Goal: Information Seeking & Learning: Learn about a topic

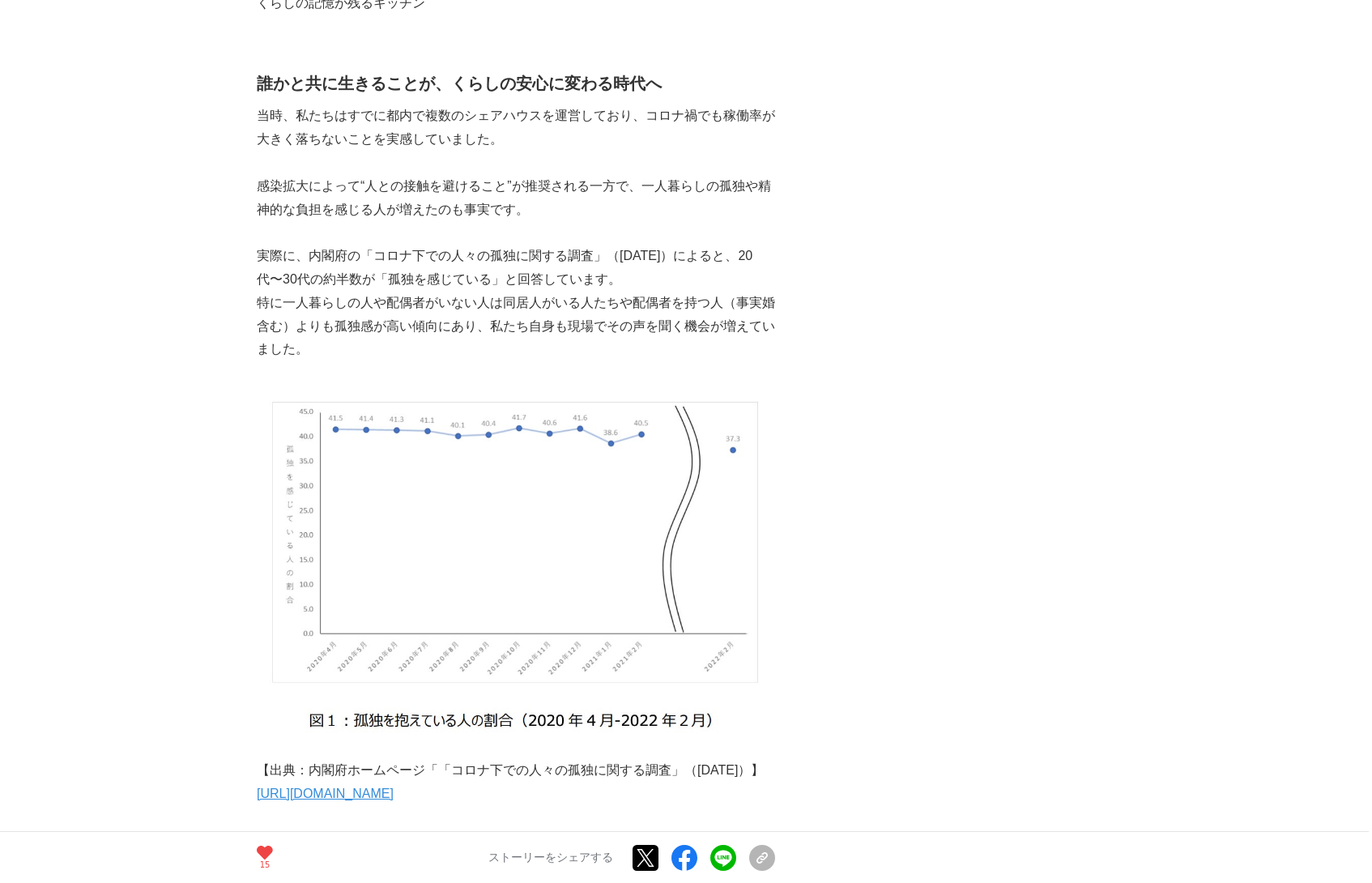
scroll to position [2491, 0]
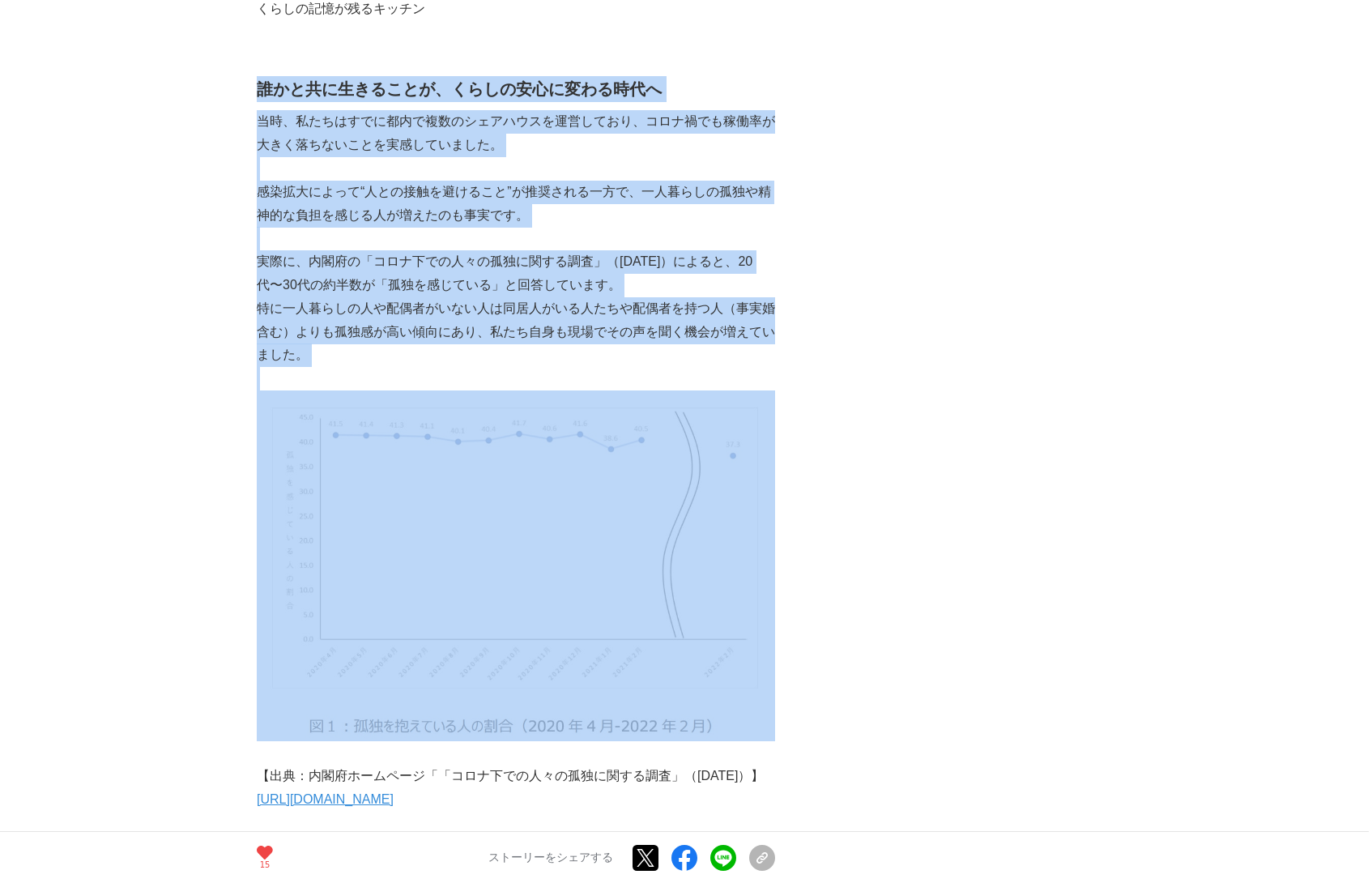
drag, startPoint x: 259, startPoint y: 63, endPoint x: 591, endPoint y: 704, distance: 721.9
click at [753, 562] on img at bounding box center [516, 565] width 519 height 350
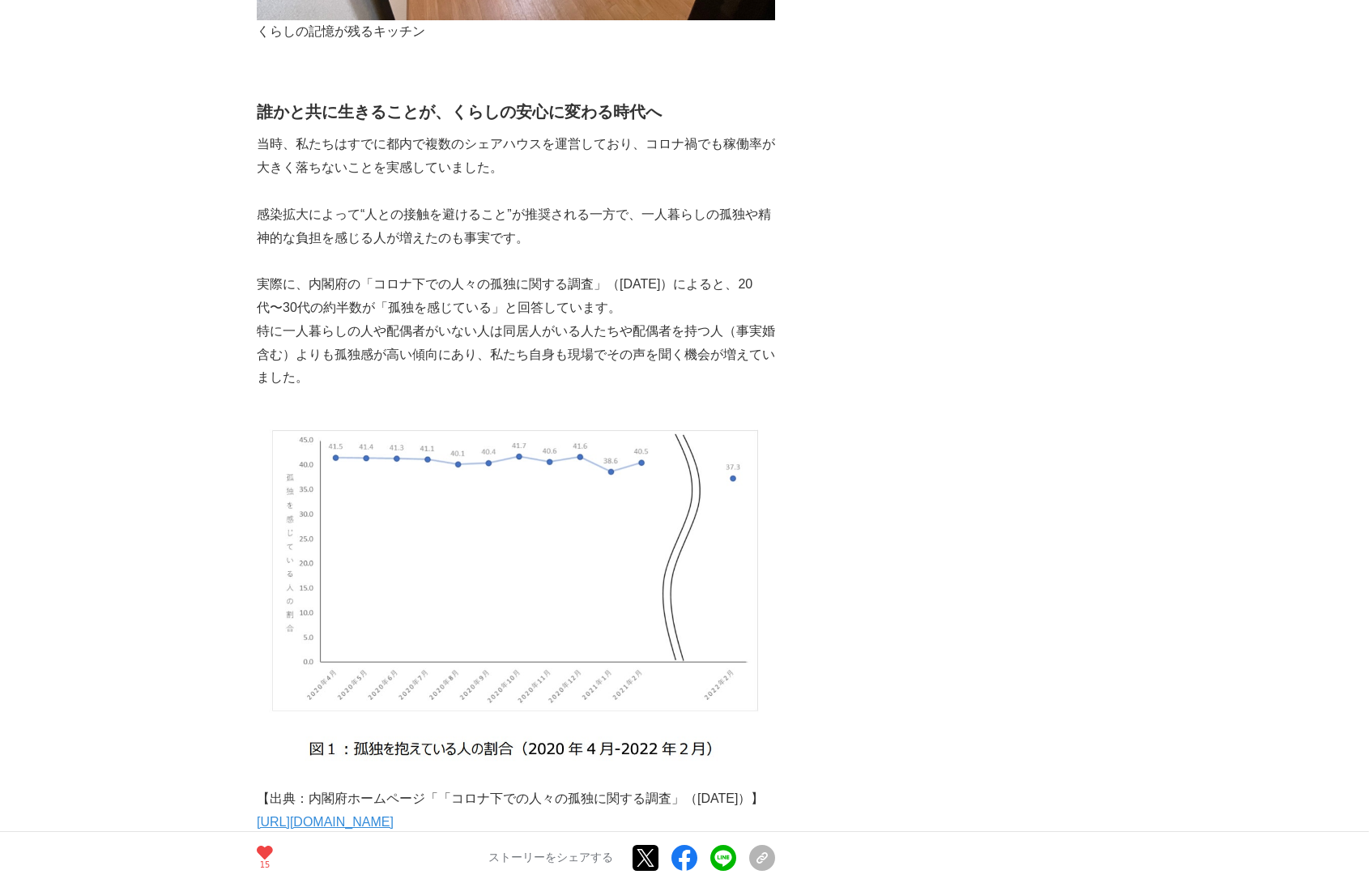
scroll to position [2468, 0]
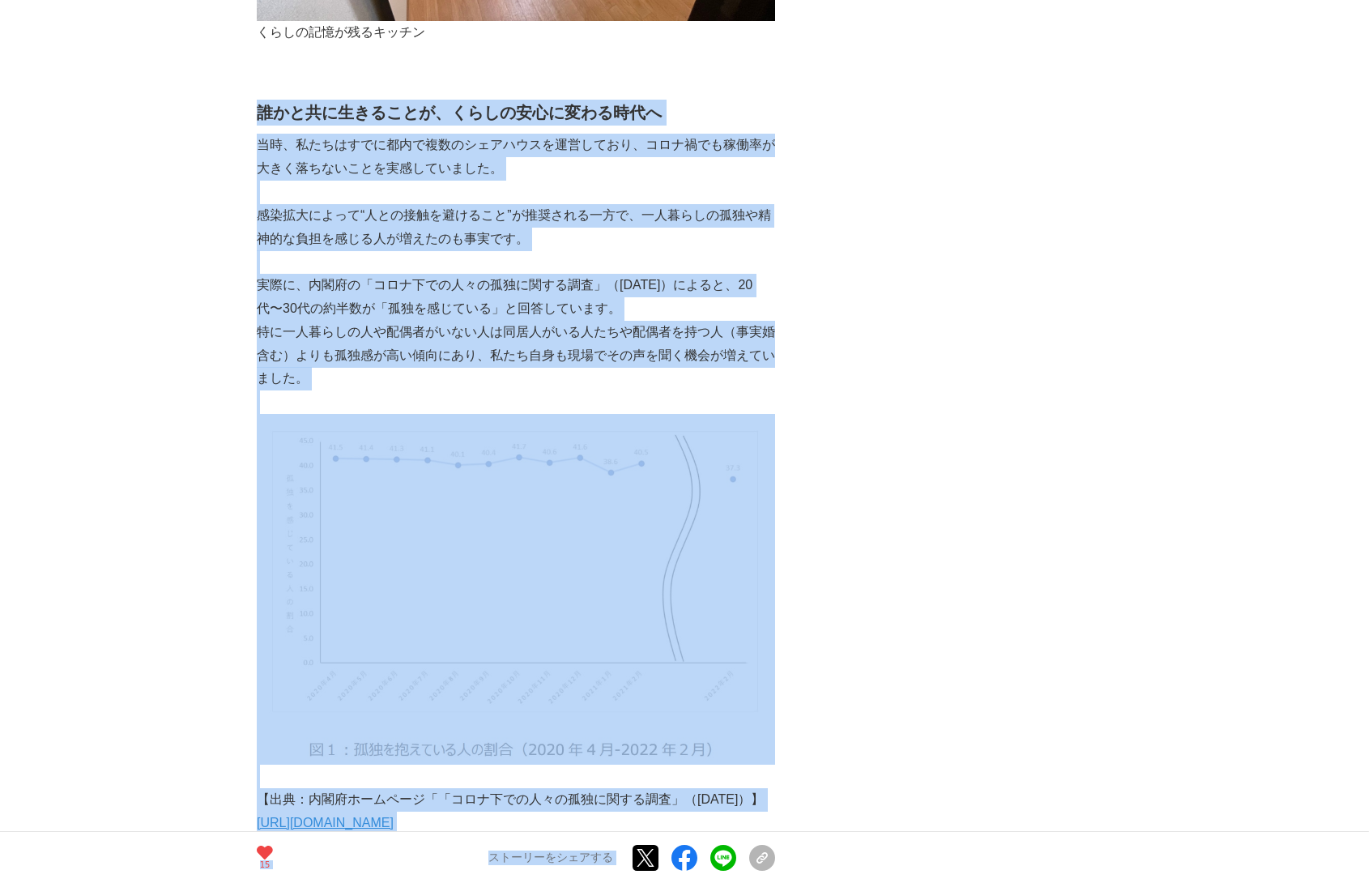
drag, startPoint x: 259, startPoint y: 86, endPoint x: 877, endPoint y: 599, distance: 803.2
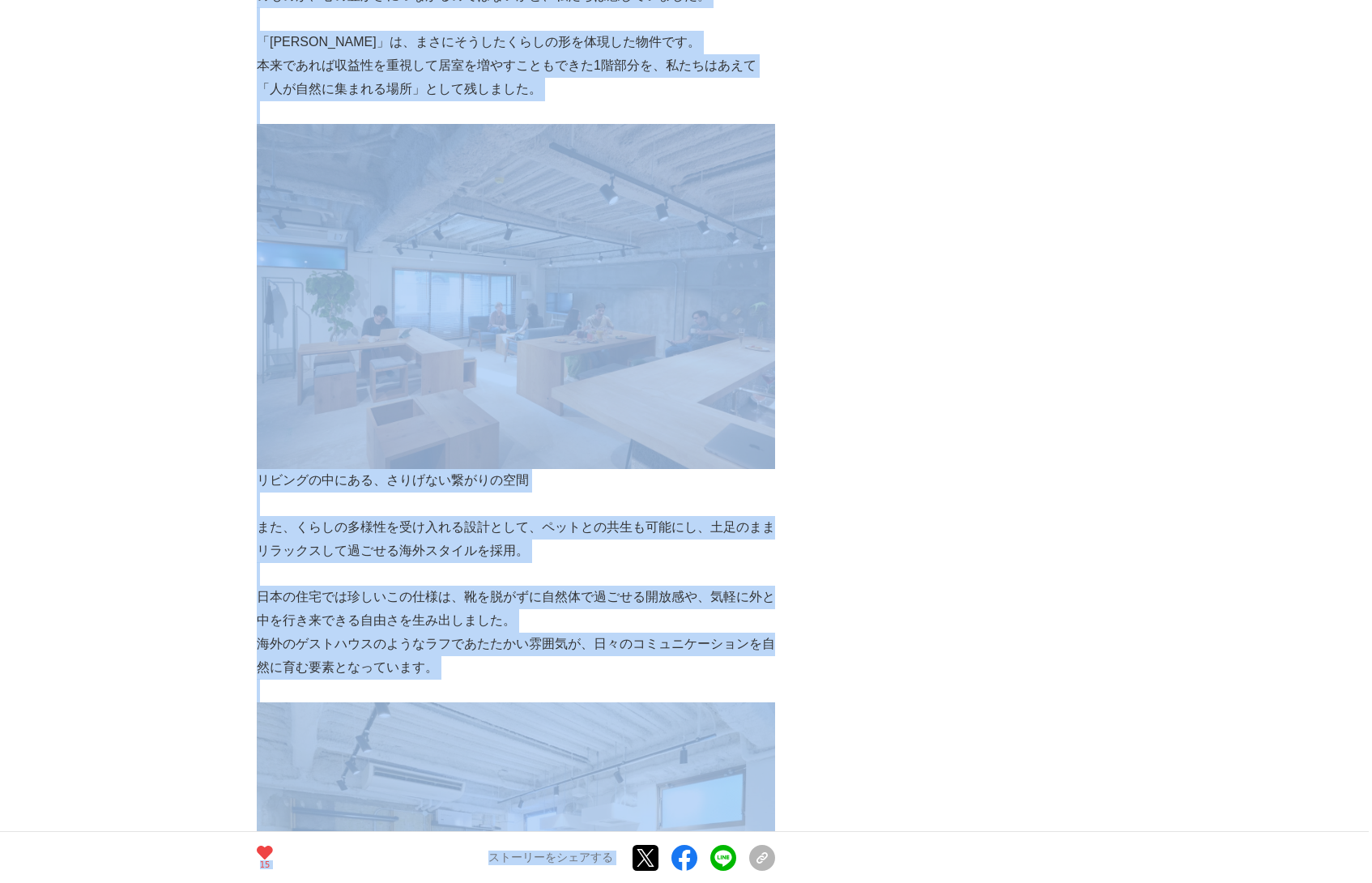
scroll to position [3413, 0]
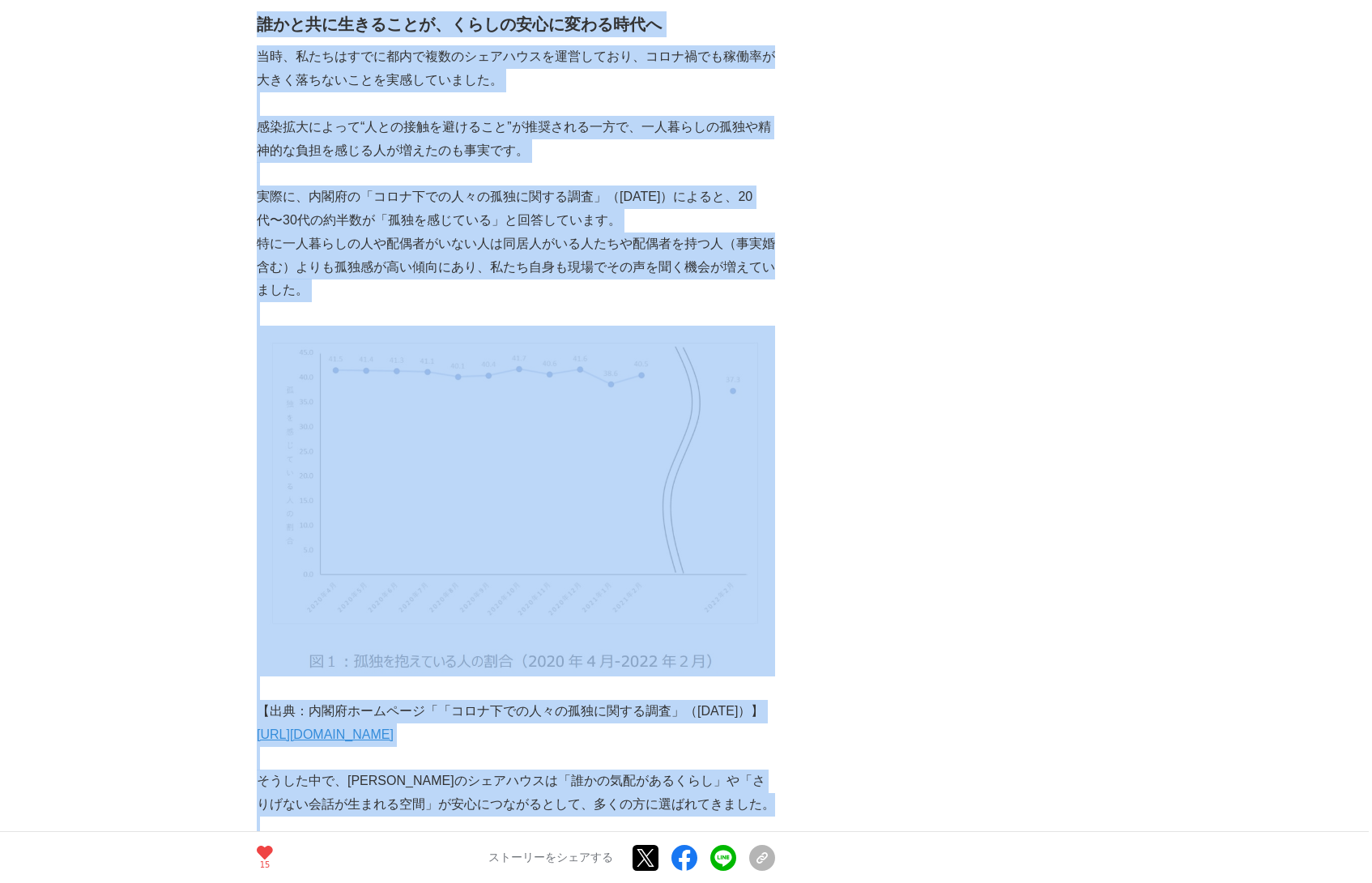
scroll to position [2315, 0]
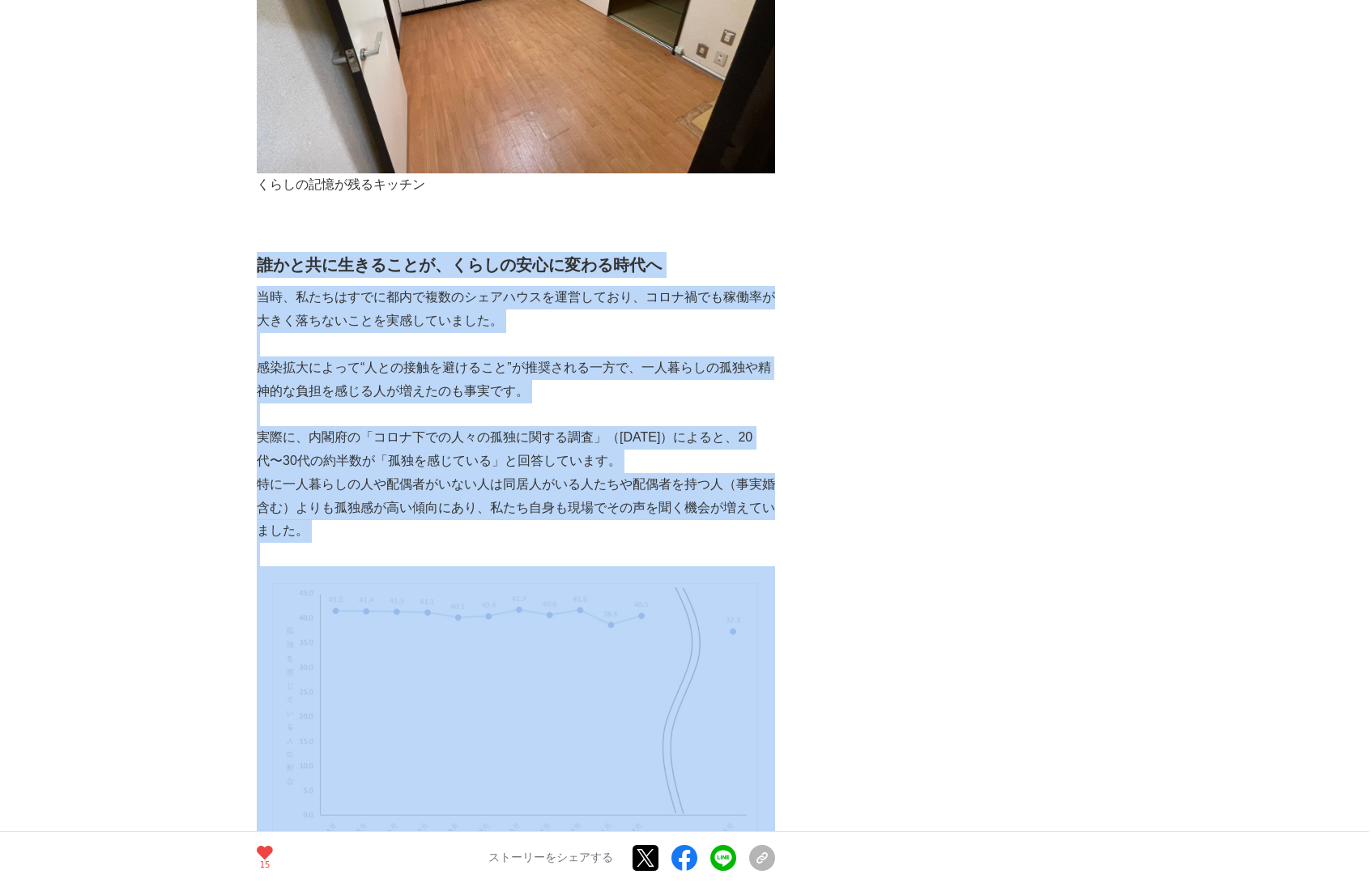
drag, startPoint x: 544, startPoint y: 510, endPoint x: 257, endPoint y: 248, distance: 388.6
copy div "loremipsumd、sitametconsec ad、elitseddoeiusmodtemporinci、utlaboreetdoloremagnaal…"
click at [258, 364] on p "感染拡大によって“人との接触を避けること”が推奨される一方で、一人暮らしの孤独や精神的な負担を感じる人が増えたのも事実です。" at bounding box center [516, 379] width 519 height 47
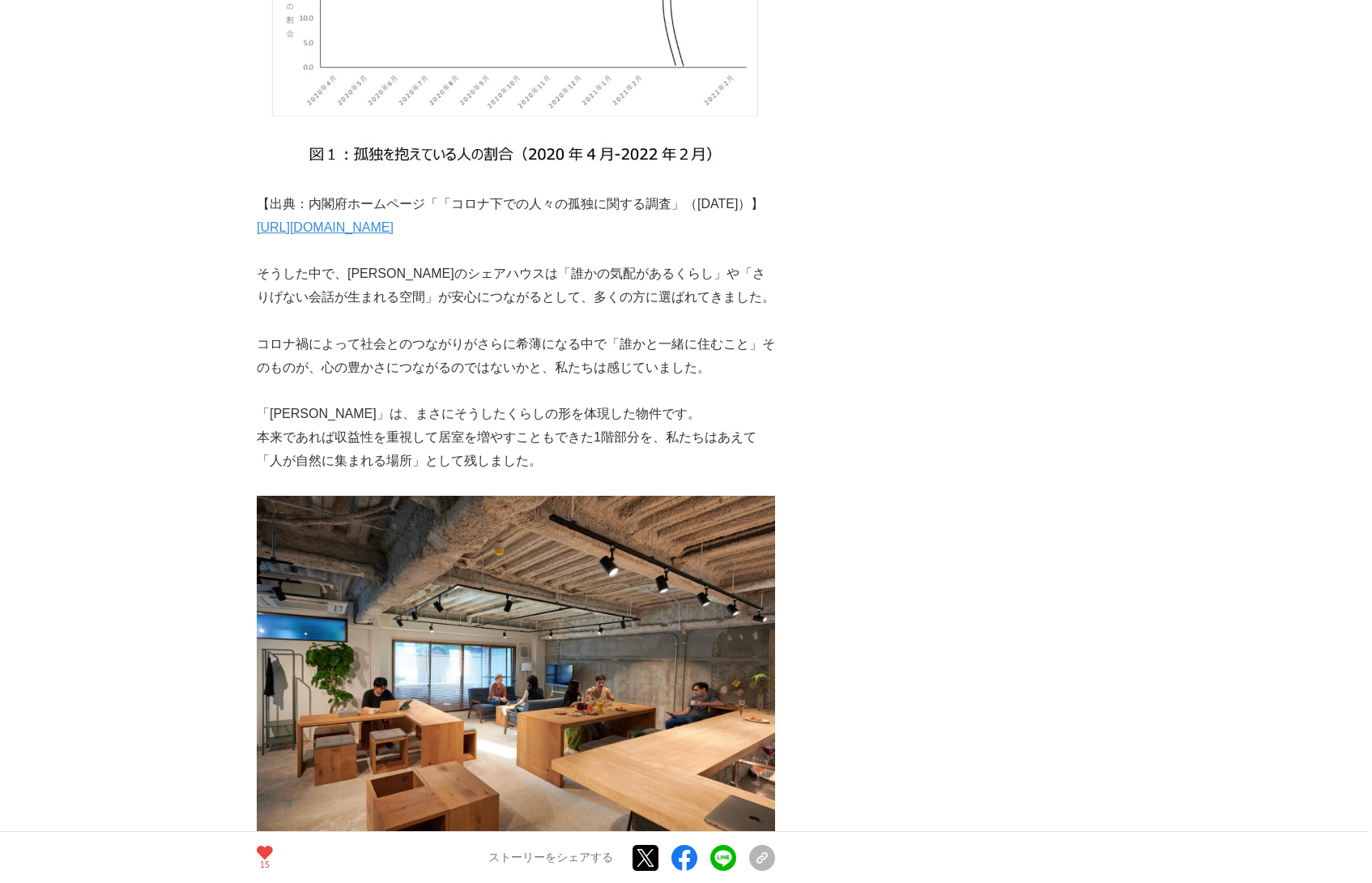
scroll to position [3065, 0]
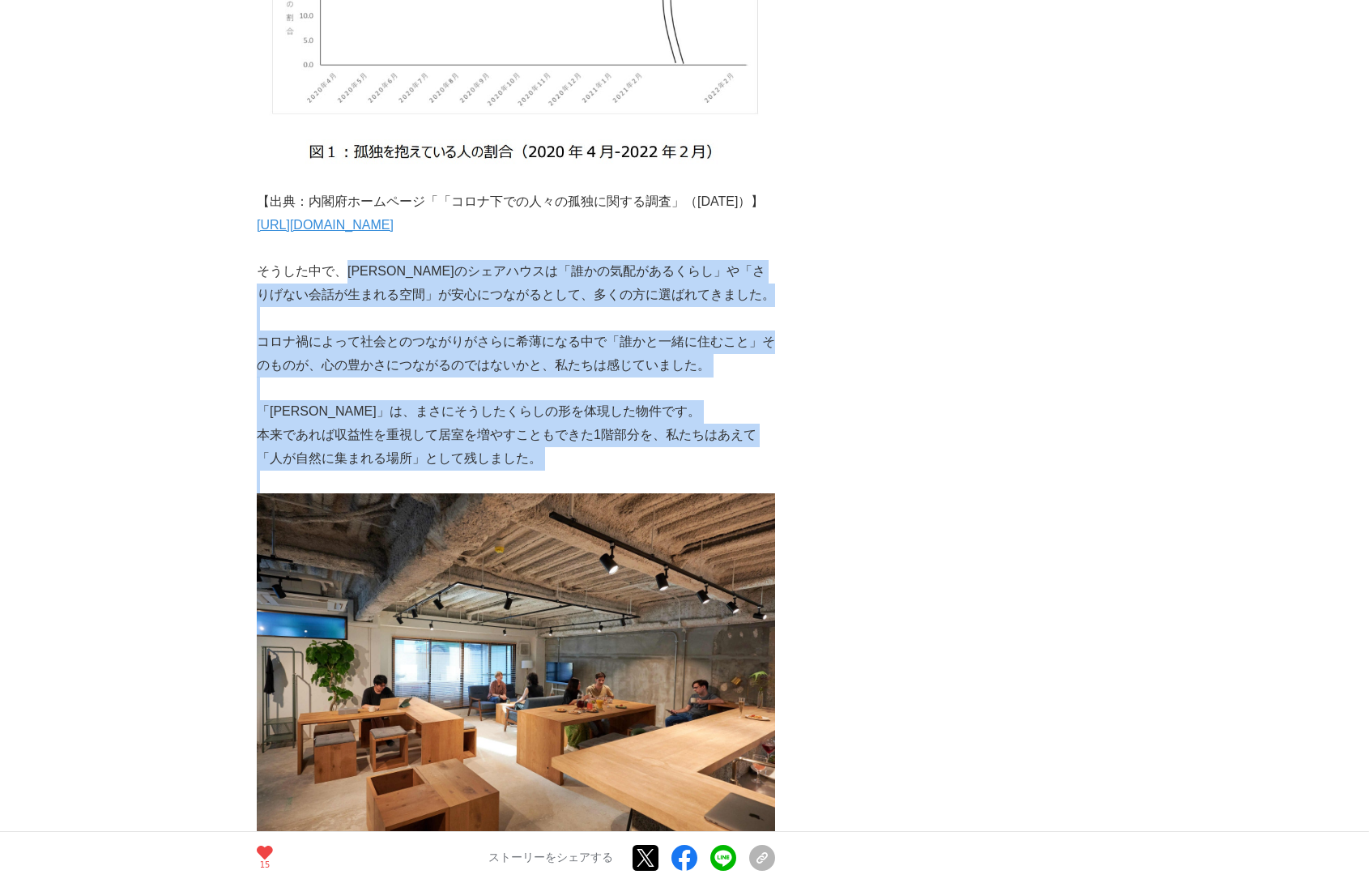
drag, startPoint x: 342, startPoint y: 294, endPoint x: 569, endPoint y: 500, distance: 306.5
copy div "[PERSON_NAME]のシェアハウスは「誰かの気配があるくらし」や「さりげない会話が生まれる空間」が安心につながるとして、多くの方に選ばれてきました。 コ…"
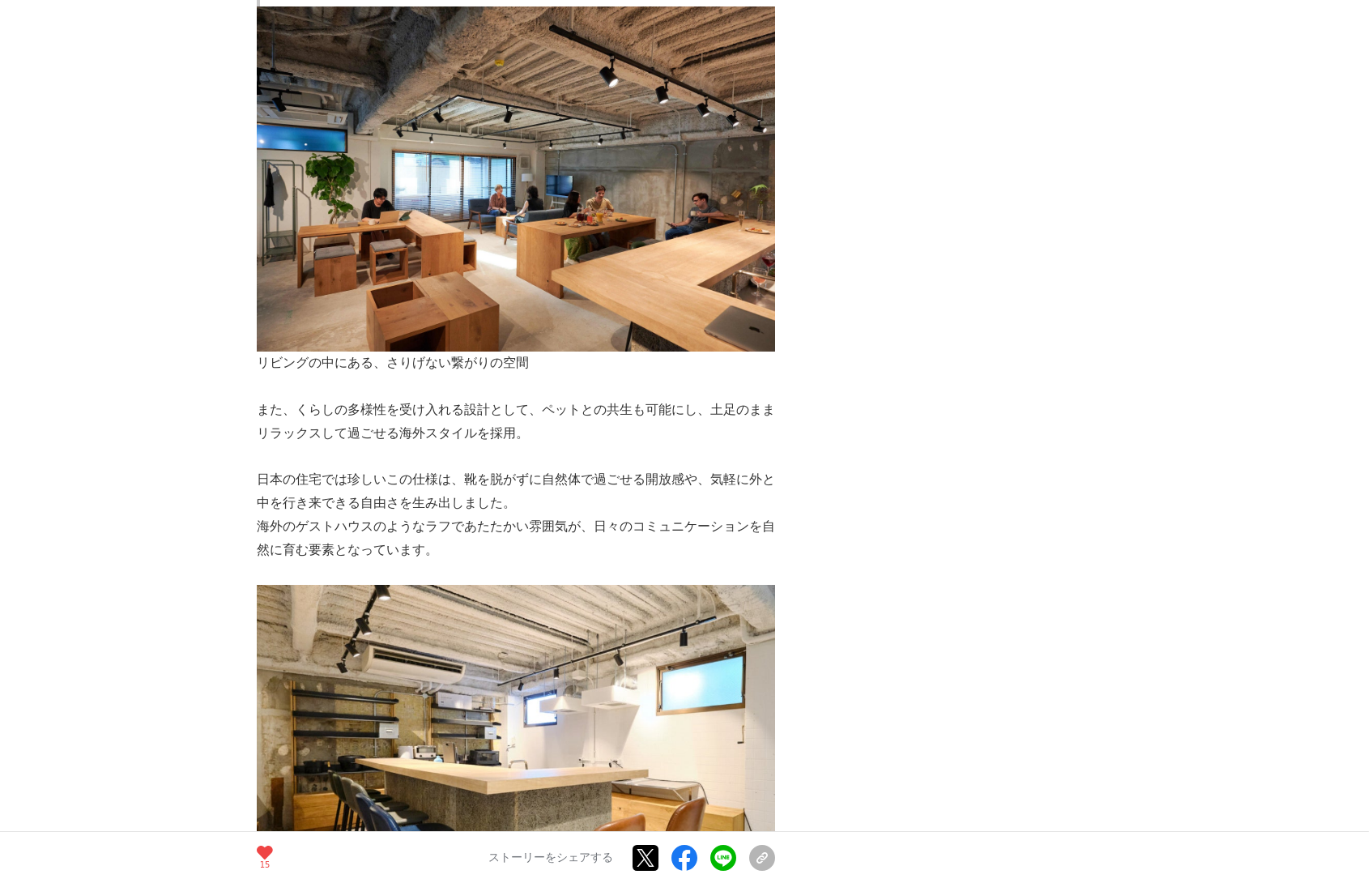
scroll to position [3561, 0]
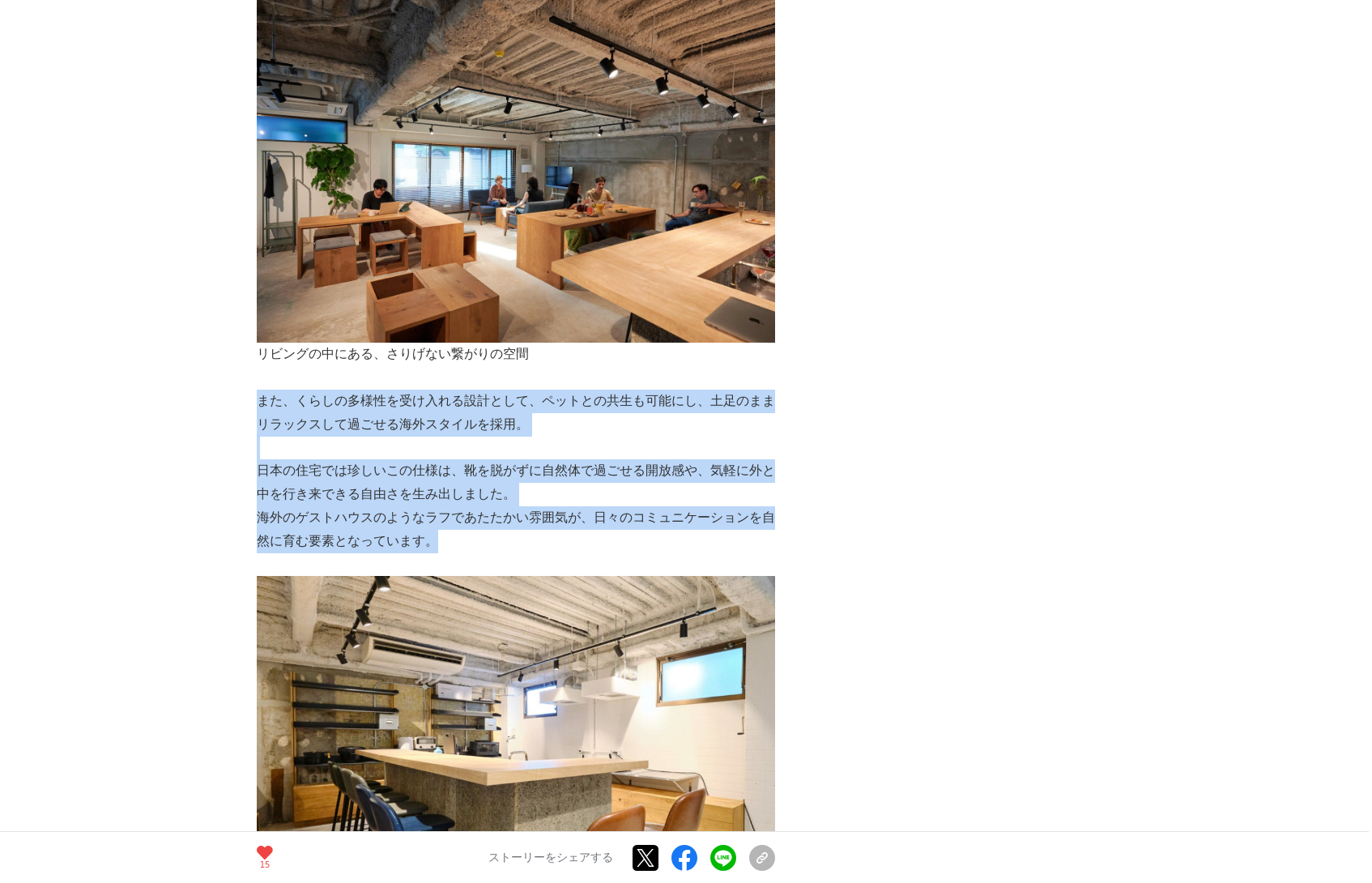
drag, startPoint x: 259, startPoint y: 420, endPoint x: 484, endPoint y: 572, distance: 271.5
click at [484, 562] on div "ホテルやシェアハウスの企画・開発・管理運営を自社で一貫して手がけている株式会社Livmo。 都内を中心に、1日単位で利用できる宿泊サービスと、中長期で1部屋単…" at bounding box center [516, 626] width 519 height 7855
copy div "また、くらしの多様性を受け入れる設計として、ペットとの共生も可能にし、土足のままリラックスして過ごせる海外スタイルを採用。 日本の住宅では珍しいこの仕様は、靴…"
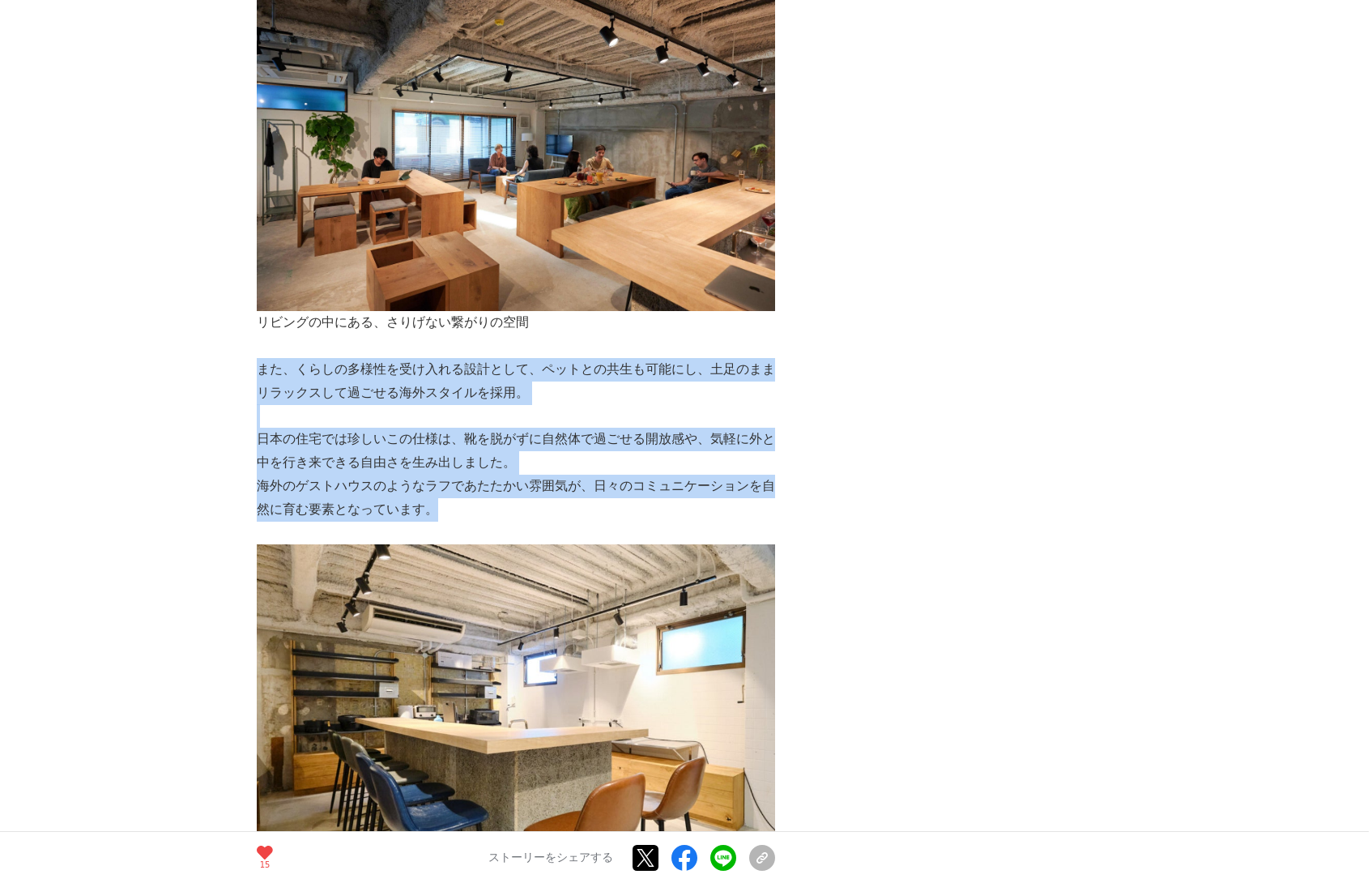
scroll to position [3590, 0]
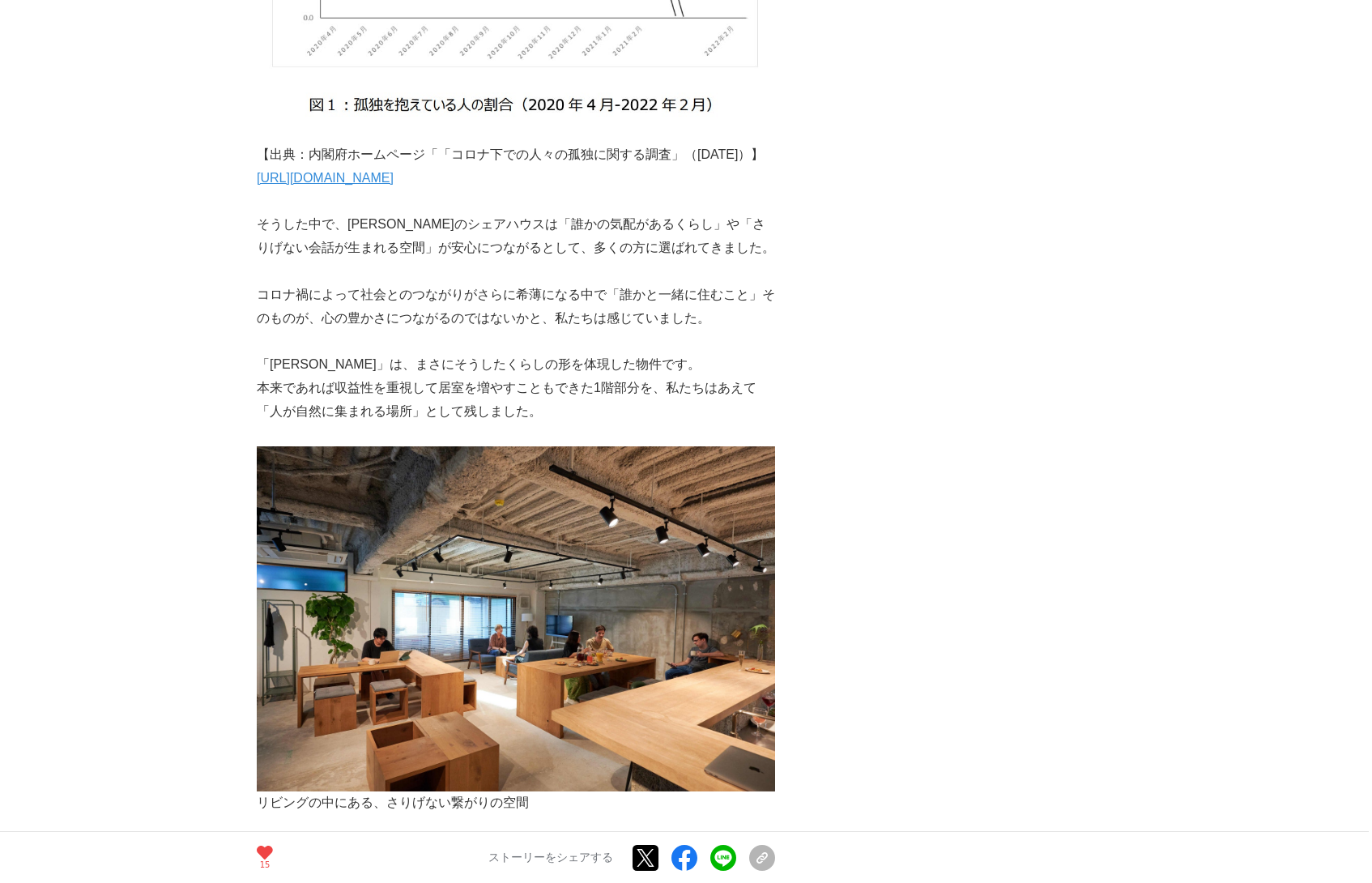
scroll to position [3111, 0]
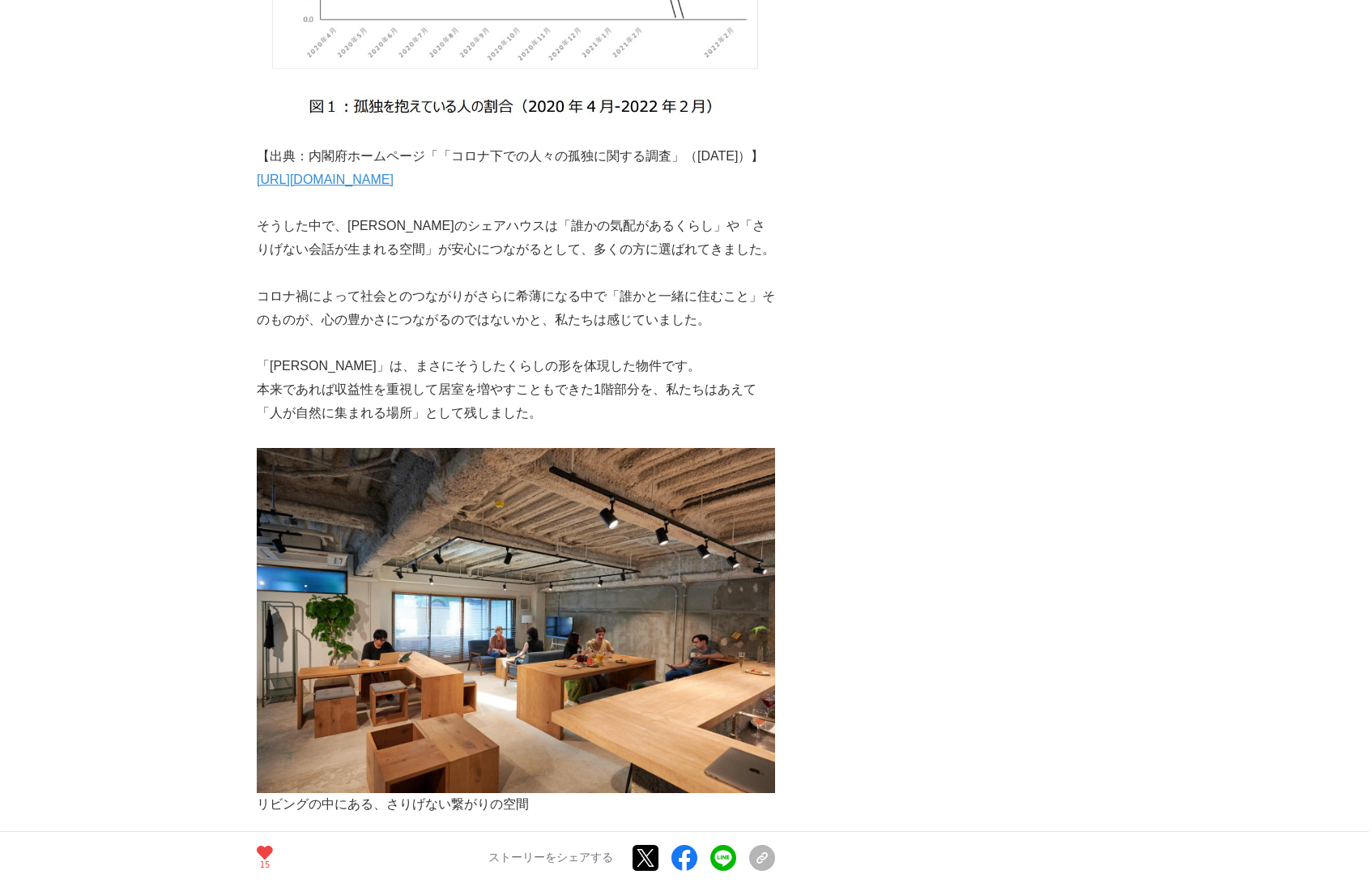
click at [632, 261] on p "そうした中で、[PERSON_NAME]のシェアハウスは「誰かの気配があるくらし」や「さりげない会話が生まれる空間」が安心につながるとして、多くの方に選ばれて…" at bounding box center [516, 238] width 519 height 47
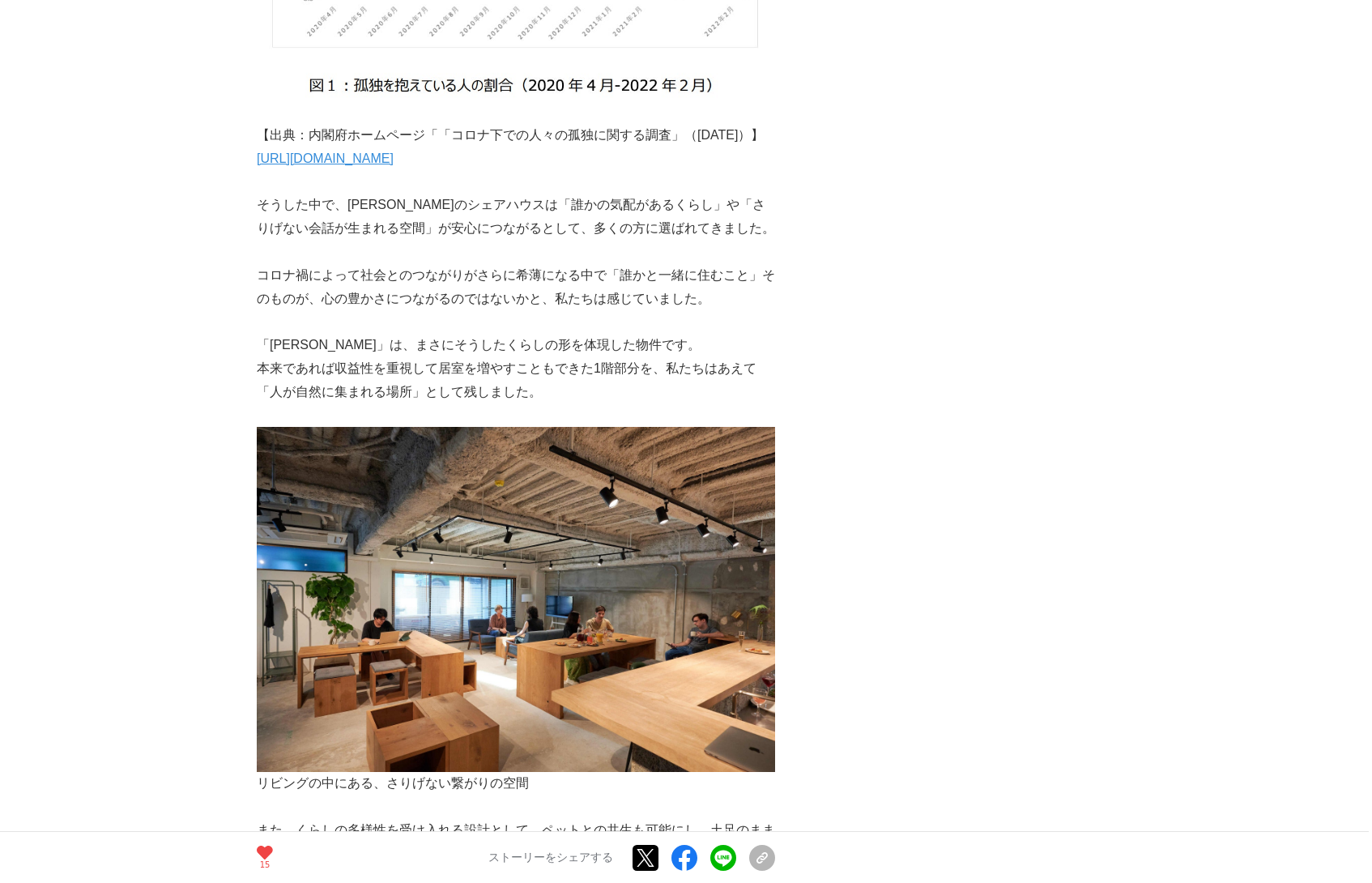
scroll to position [3136, 0]
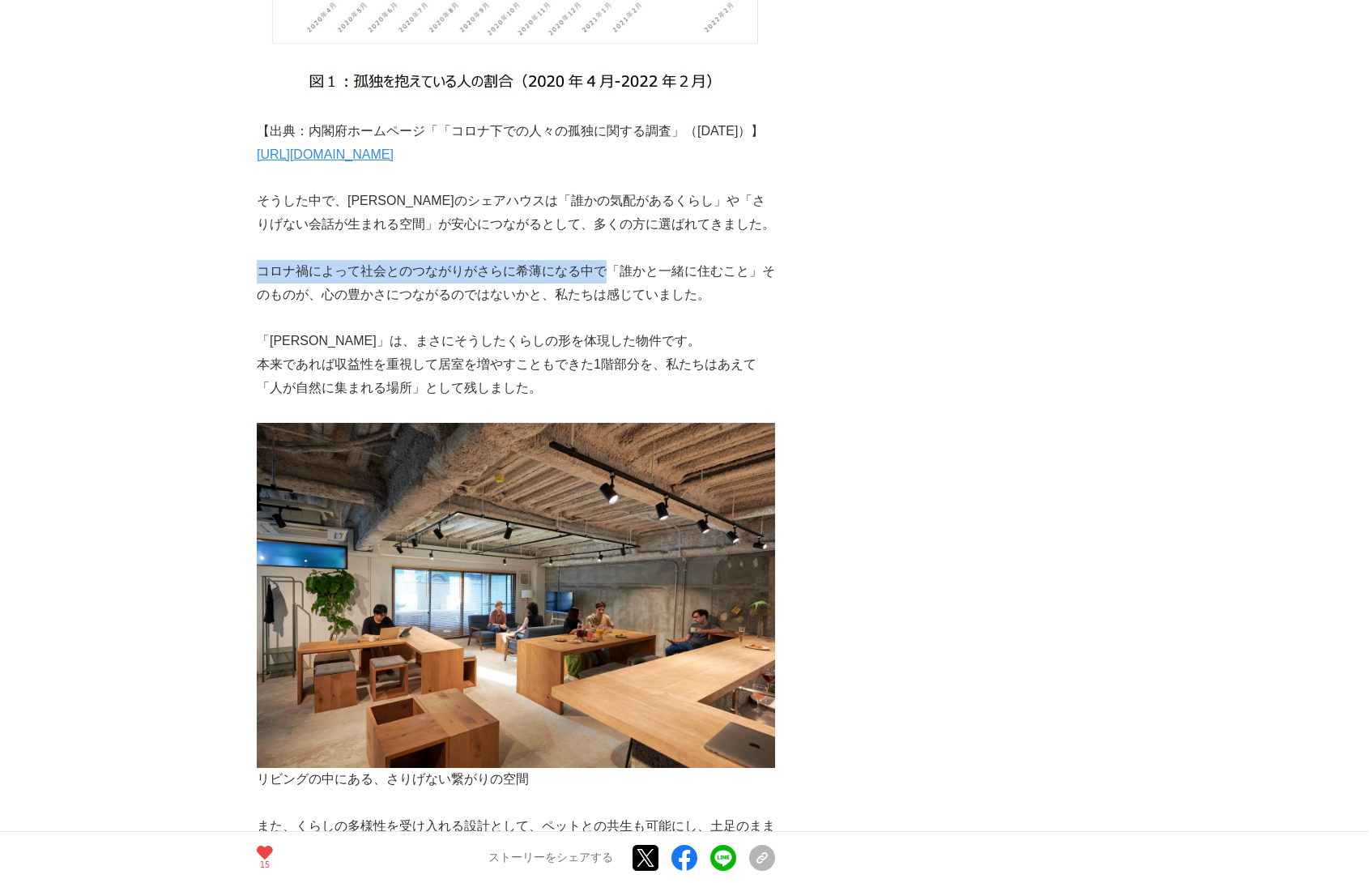
drag, startPoint x: 257, startPoint y: 294, endPoint x: 603, endPoint y: 291, distance: 346.0
click at [603, 291] on p "コロナ禍によって社会とのつながりがさらに希薄になる中で「誰かと一緒に住むこと」そのものが、心の豊かさにつながるのではないかと、私たちは感じていました。" at bounding box center [516, 283] width 519 height 47
copy p "コロナ禍によって社会とのつながりがさらに希薄になる中で"
click at [494, 352] on p "「[PERSON_NAME]」は、まさにそうしたくらしの形を体現した物件です。" at bounding box center [516, 341] width 519 height 23
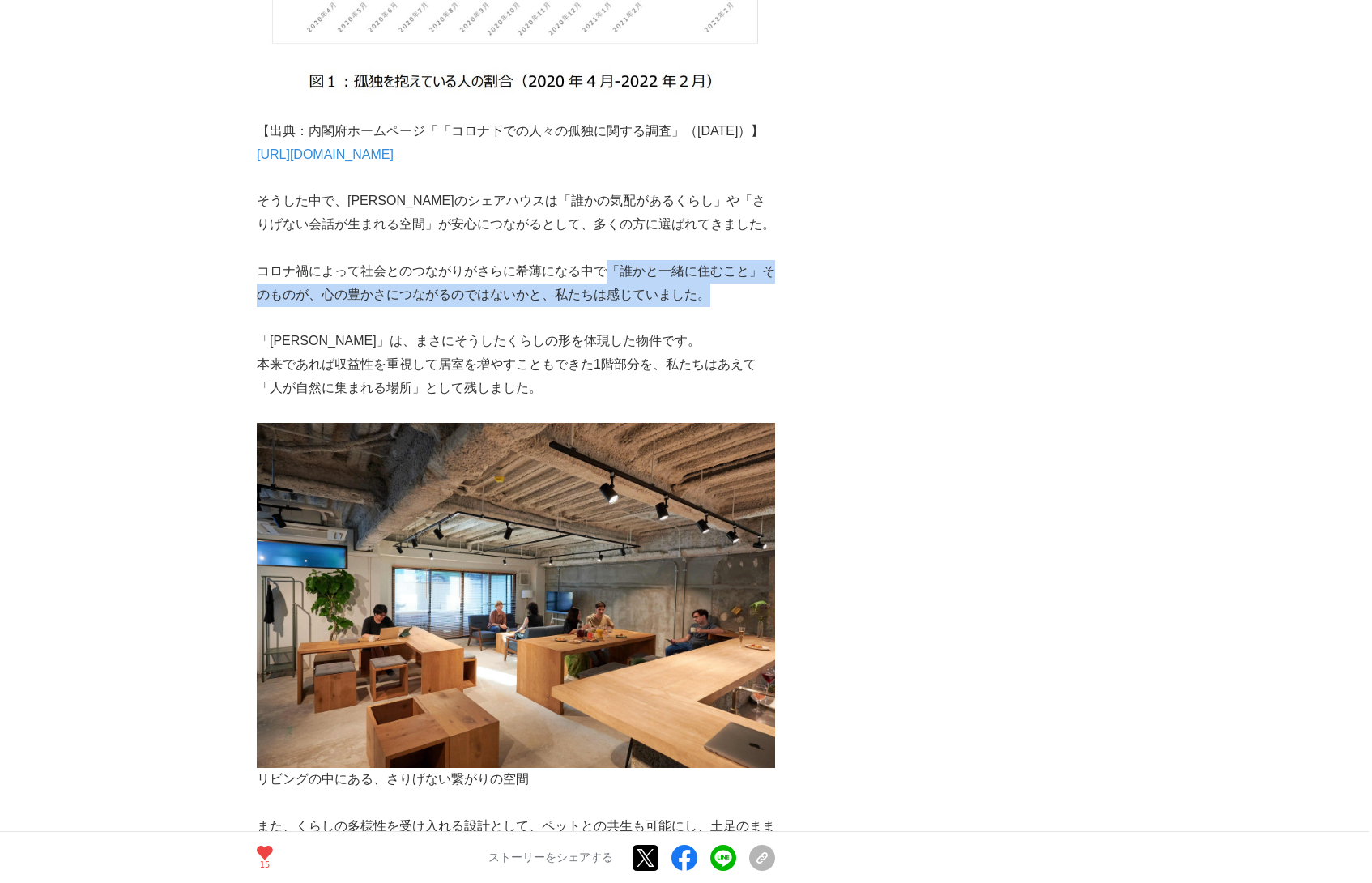
drag, startPoint x: 611, startPoint y: 285, endPoint x: 714, endPoint y: 324, distance: 110.1
click at [714, 307] on p "コロナ禍によって社会とのつながりがさらに希薄になる中で「誰かと一緒に住むこと」そのものが、心の豊かさにつながるのではないかと、私たちは感じていました。" at bounding box center [516, 283] width 519 height 47
copy p "「誰かと一緒に住むこと」そのものが、心の豊かさにつながるのではないかと、私たちは感じていました。"
click at [613, 351] on p "「[PERSON_NAME]」は、まさにそうしたくらしの形を体現した物件です。" at bounding box center [516, 341] width 519 height 23
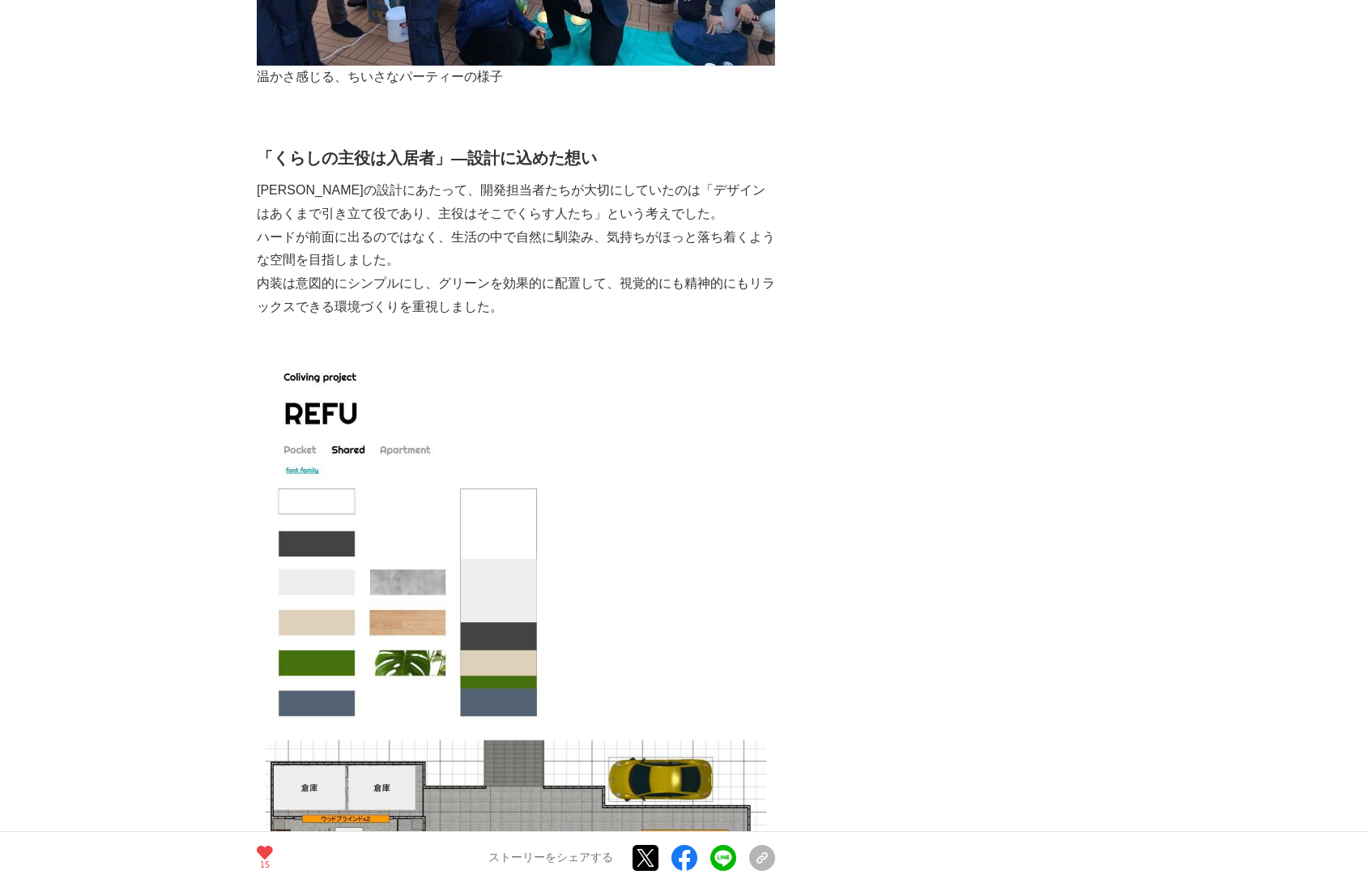
scroll to position [5106, 0]
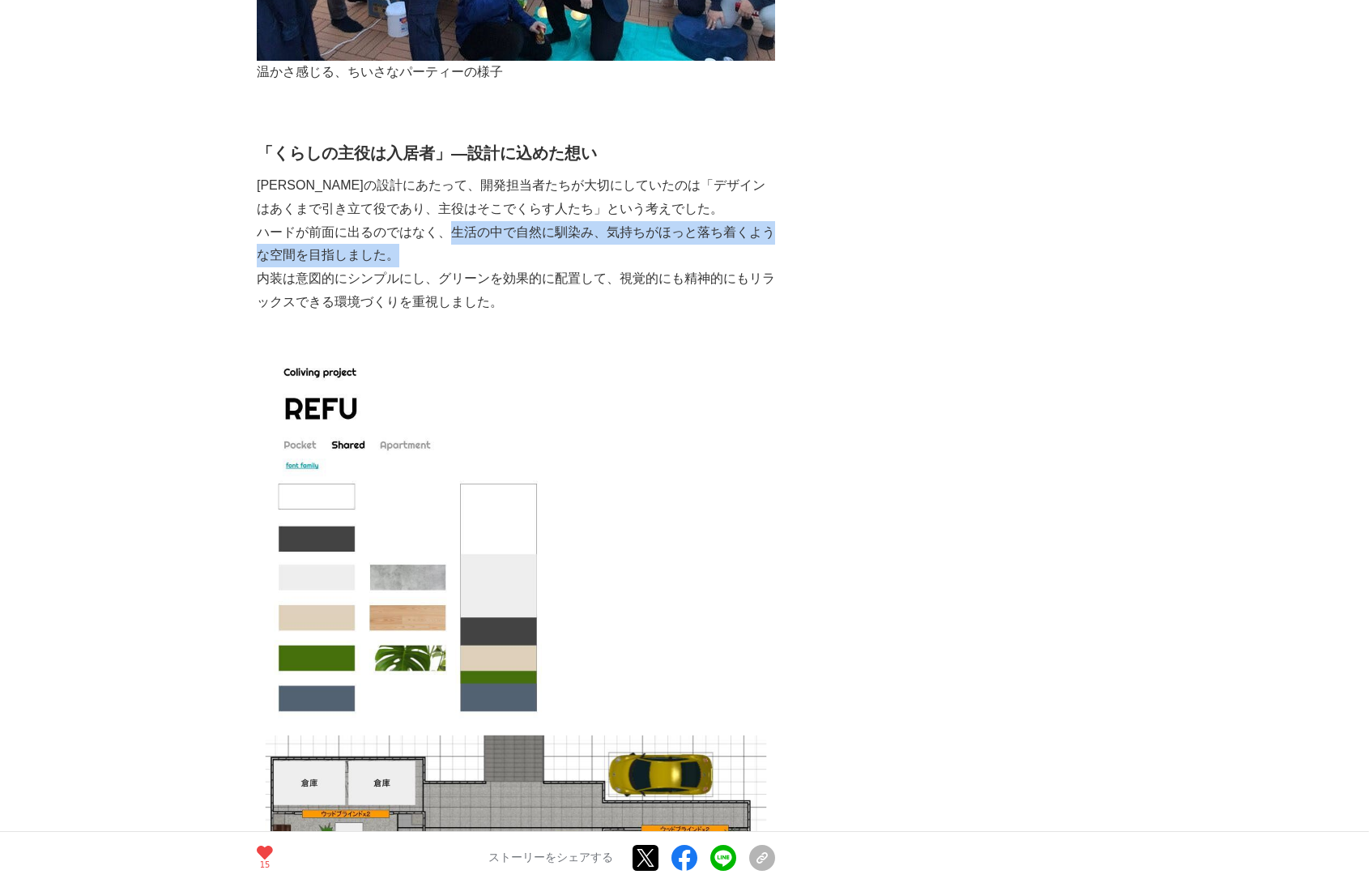
drag, startPoint x: 455, startPoint y: 230, endPoint x: 482, endPoint y: 251, distance: 34.2
click at [482, 251] on p "ハードが前面に出るのではなく、生活の中で自然に馴染み、気持ちがほっと落ち着くような空間を目指しました。" at bounding box center [516, 244] width 519 height 47
copy p "生活の中で自然に馴染み、気持ちがほっと落ち着くような空間を目指しました。"
click at [641, 392] on img at bounding box center [516, 532] width 519 height 389
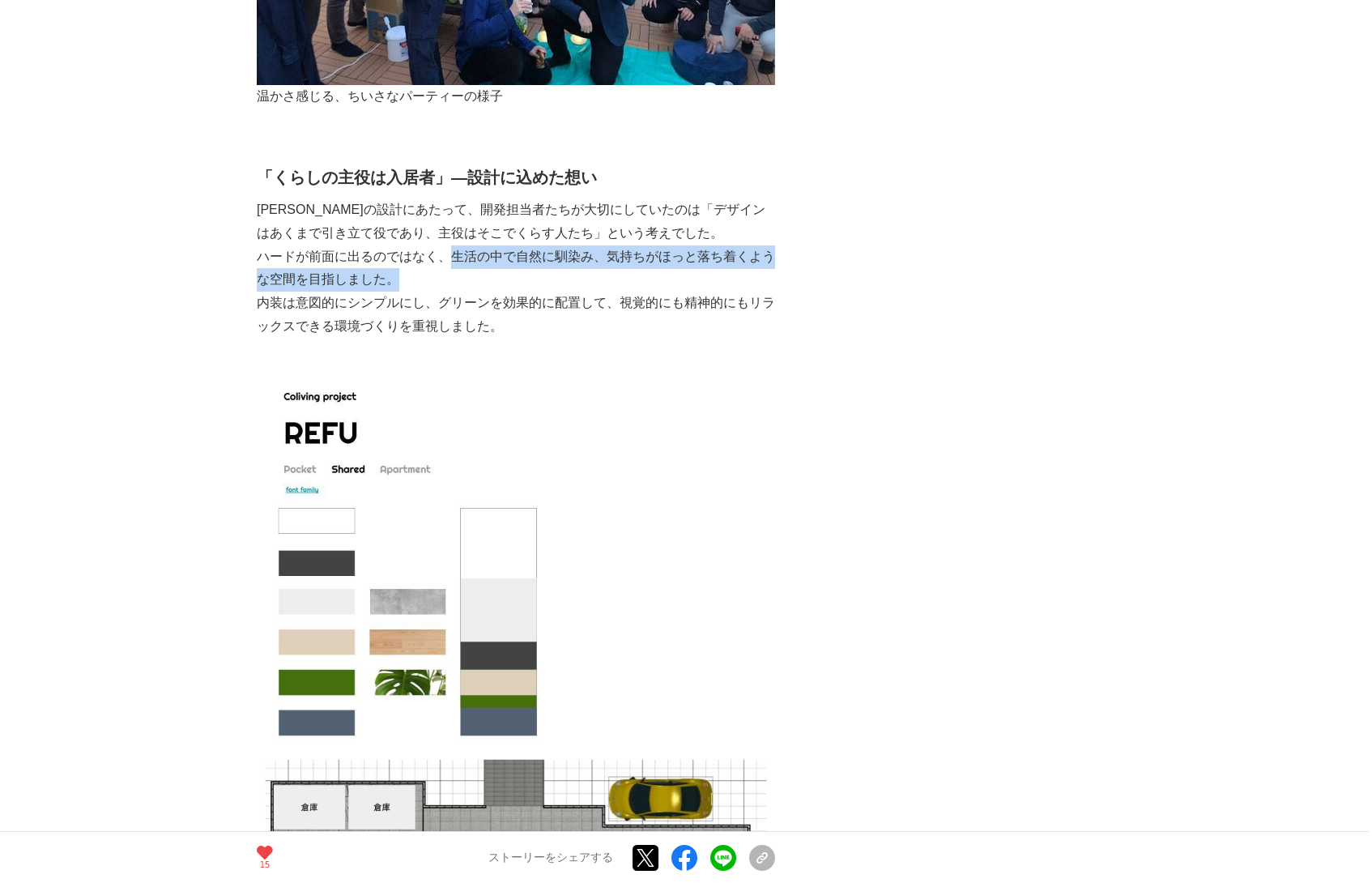
scroll to position [5078, 0]
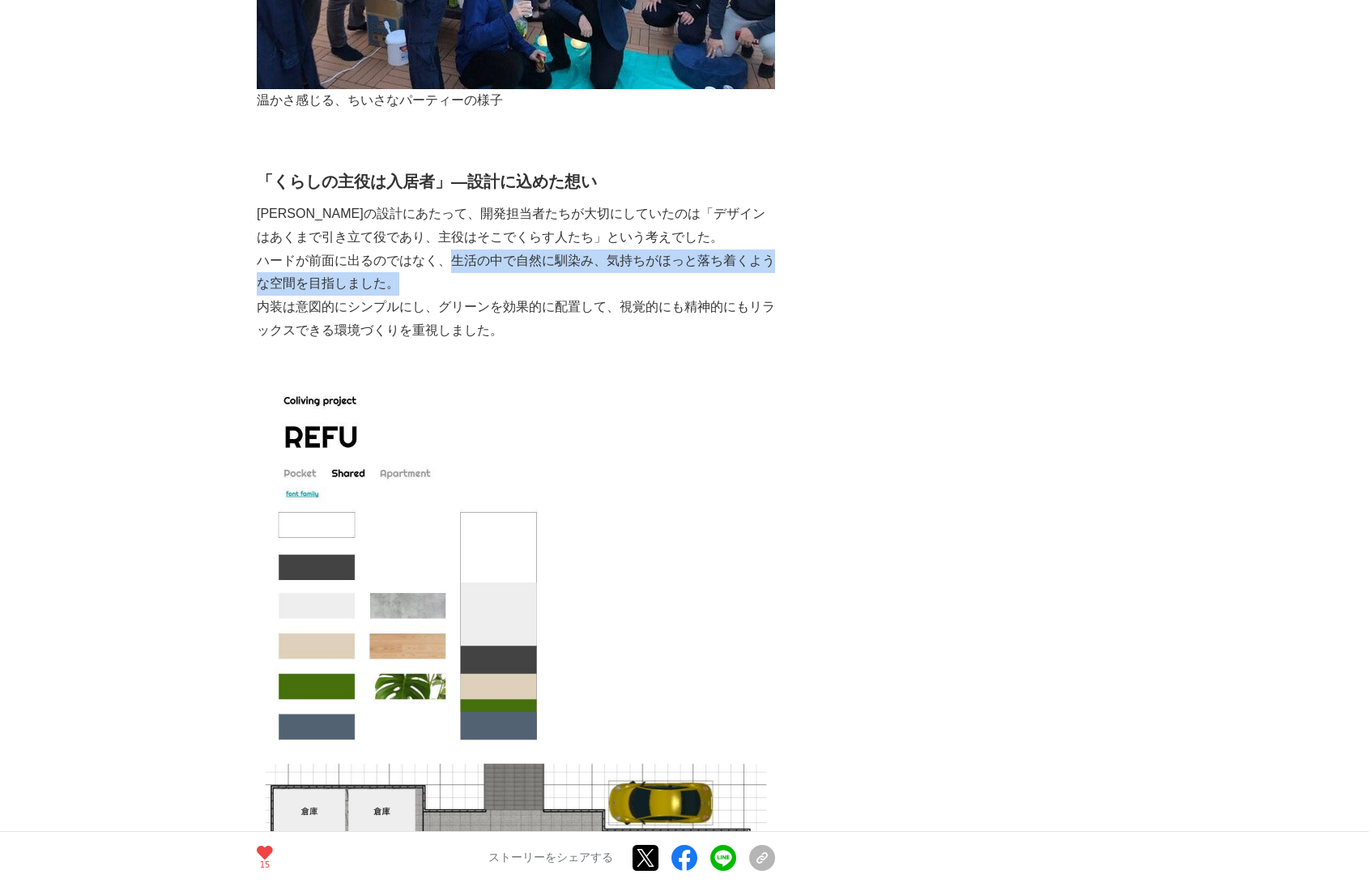
click at [641, 392] on img at bounding box center [516, 560] width 519 height 389
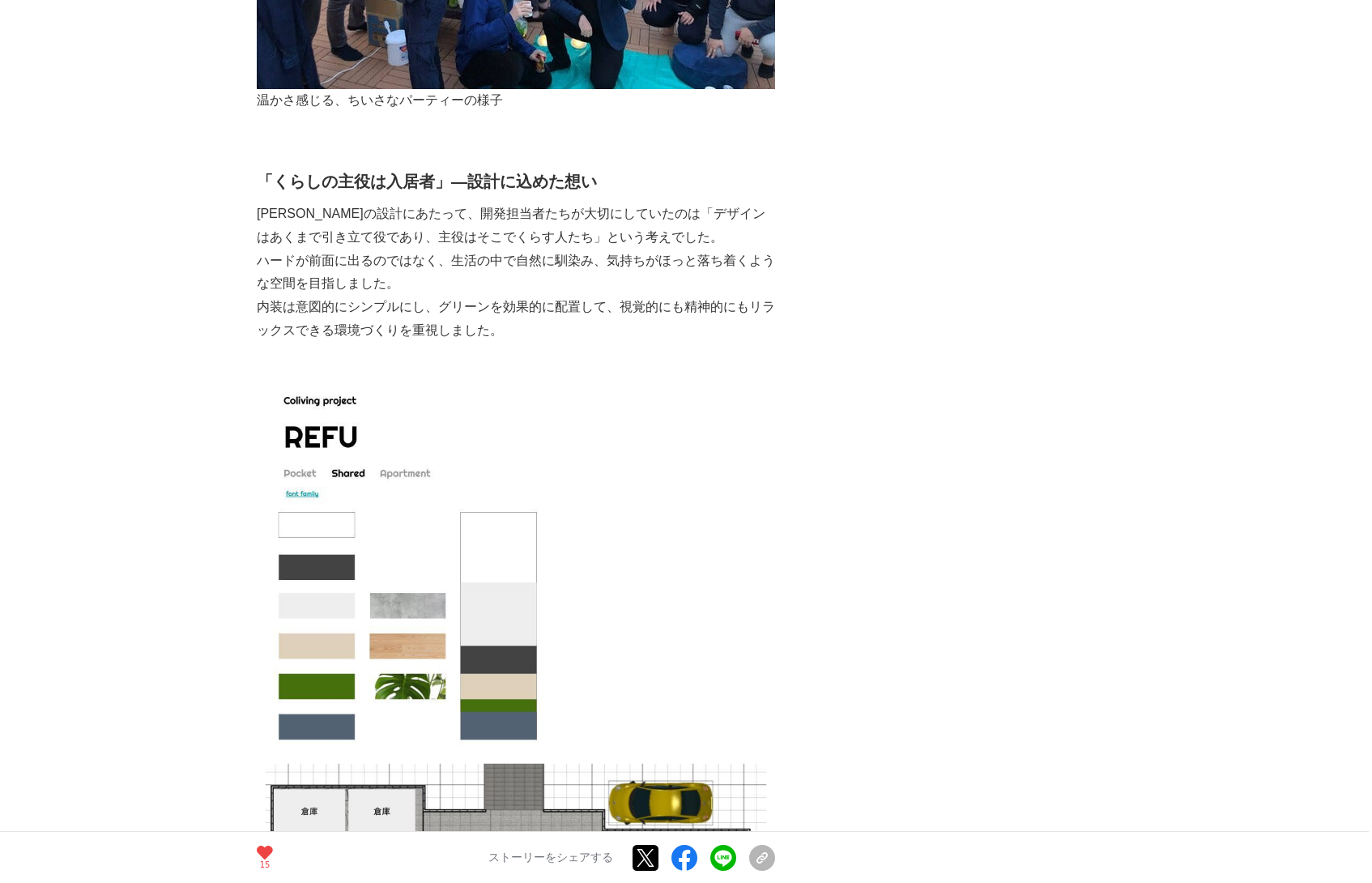
click at [652, 342] on p at bounding box center [516, 353] width 519 height 23
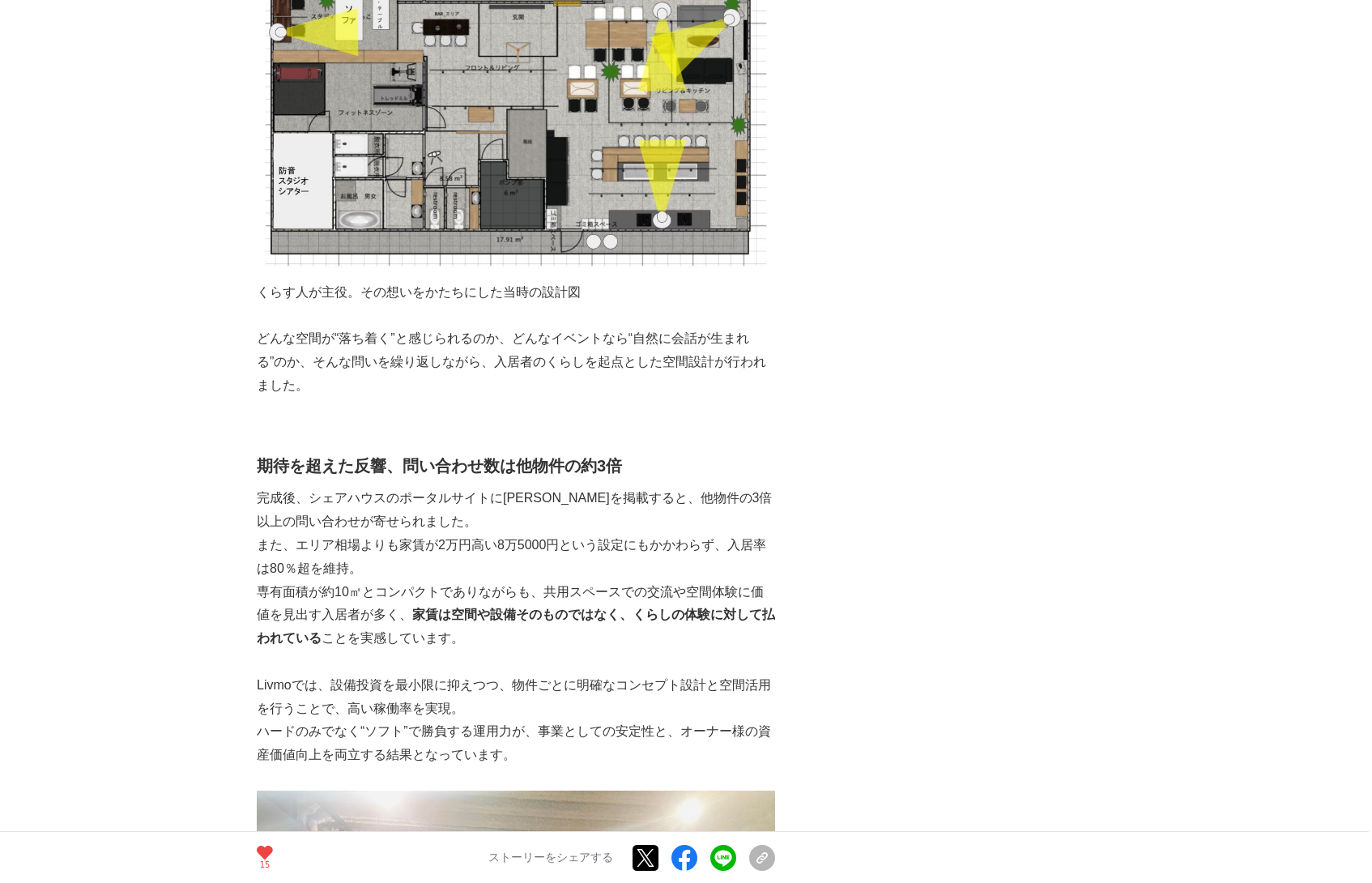
scroll to position [5944, 0]
